Goal: Obtain resource: Obtain resource

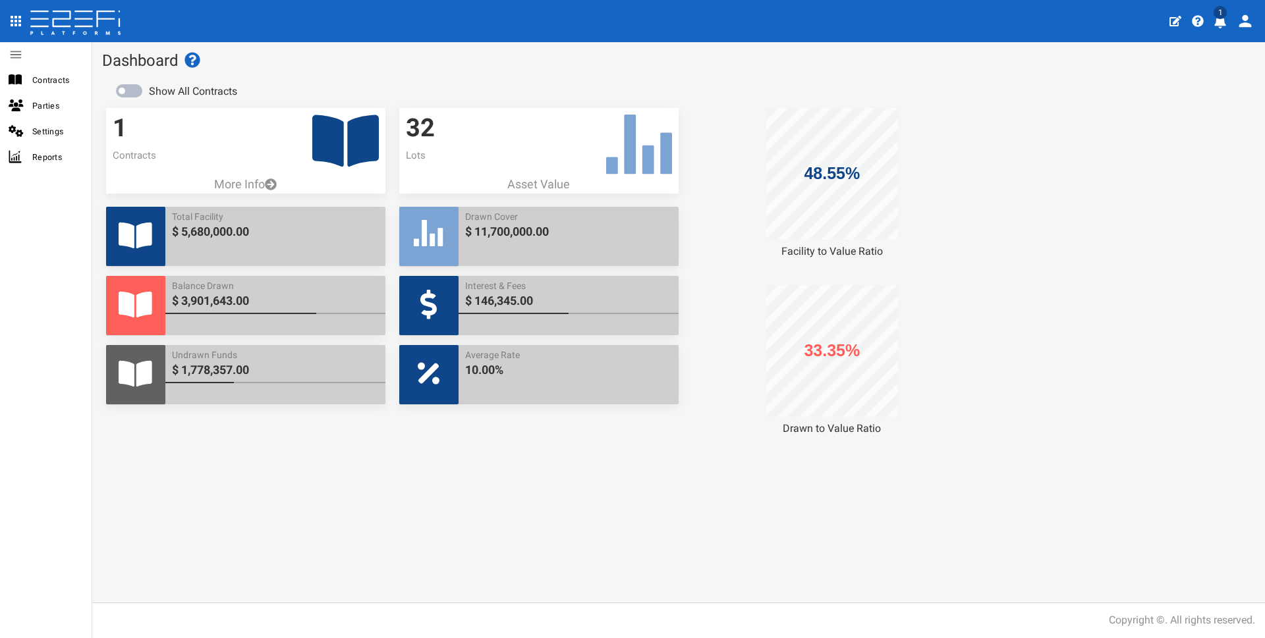
drag, startPoint x: 1217, startPoint y: 12, endPoint x: 1219, endPoint y: 20, distance: 8.0
click at [690, 13] on span "1" at bounding box center [1219, 12] width 13 height 13
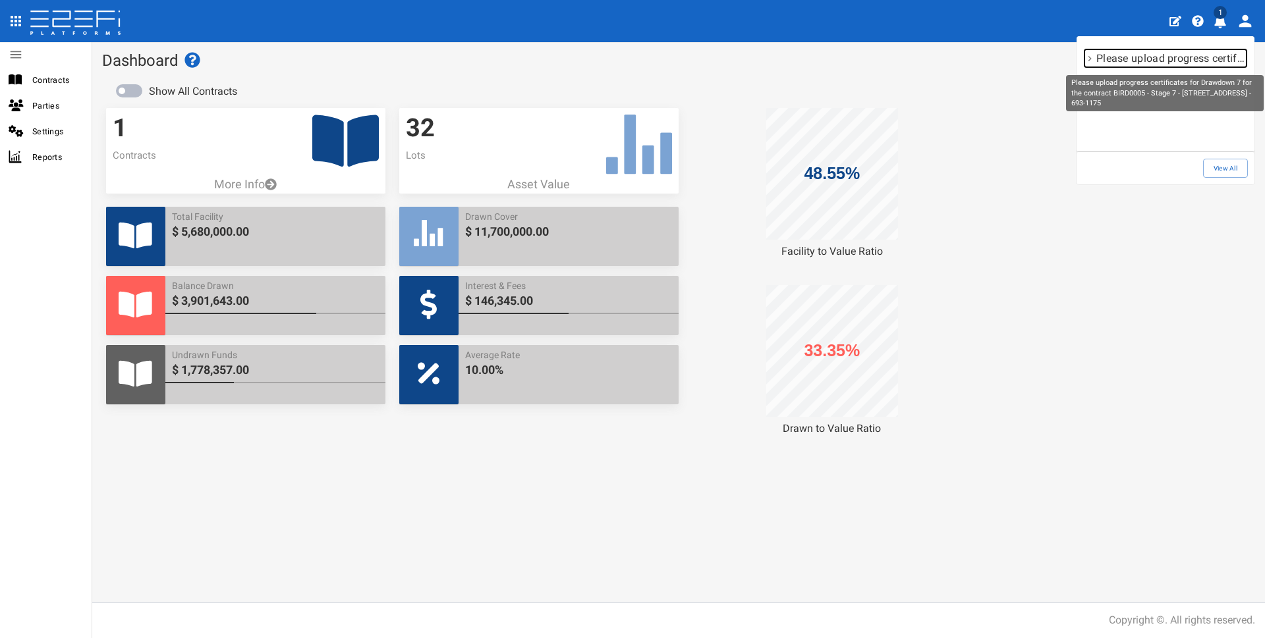
click at [690, 56] on p "Please upload progress certificates for Drawdown 7 for the contract BIRD0005 - …" at bounding box center [1171, 58] width 150 height 15
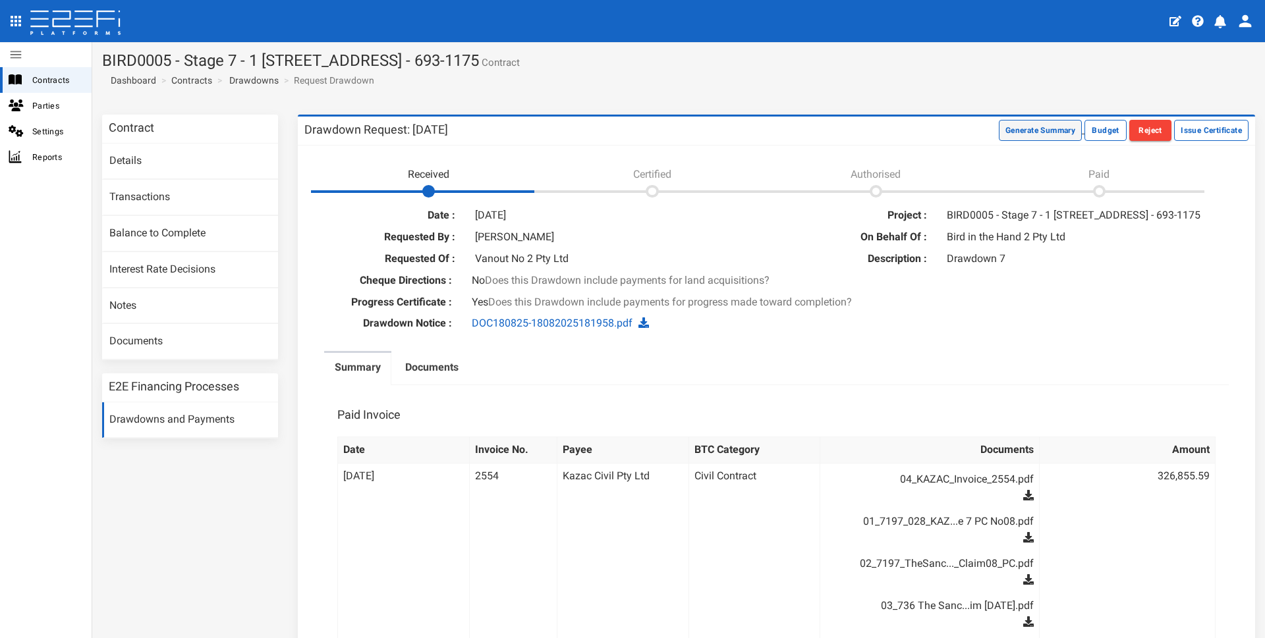
click at [1033, 130] on button "Generate Summary" at bounding box center [1040, 130] width 83 height 21
click at [1018, 129] on button "Download Summary" at bounding box center [1038, 130] width 88 height 21
